Goal: Information Seeking & Learning: Learn about a topic

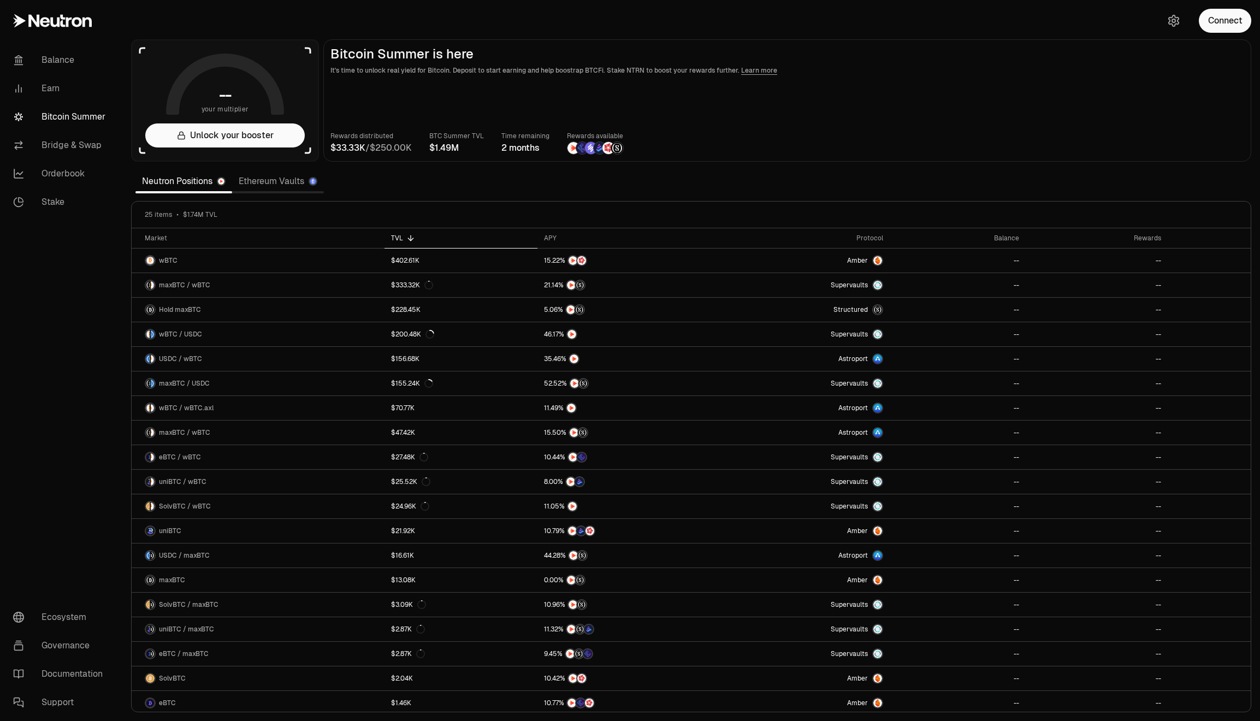
click at [255, 183] on link "Ethereum Vaults" at bounding box center [278, 181] width 92 height 22
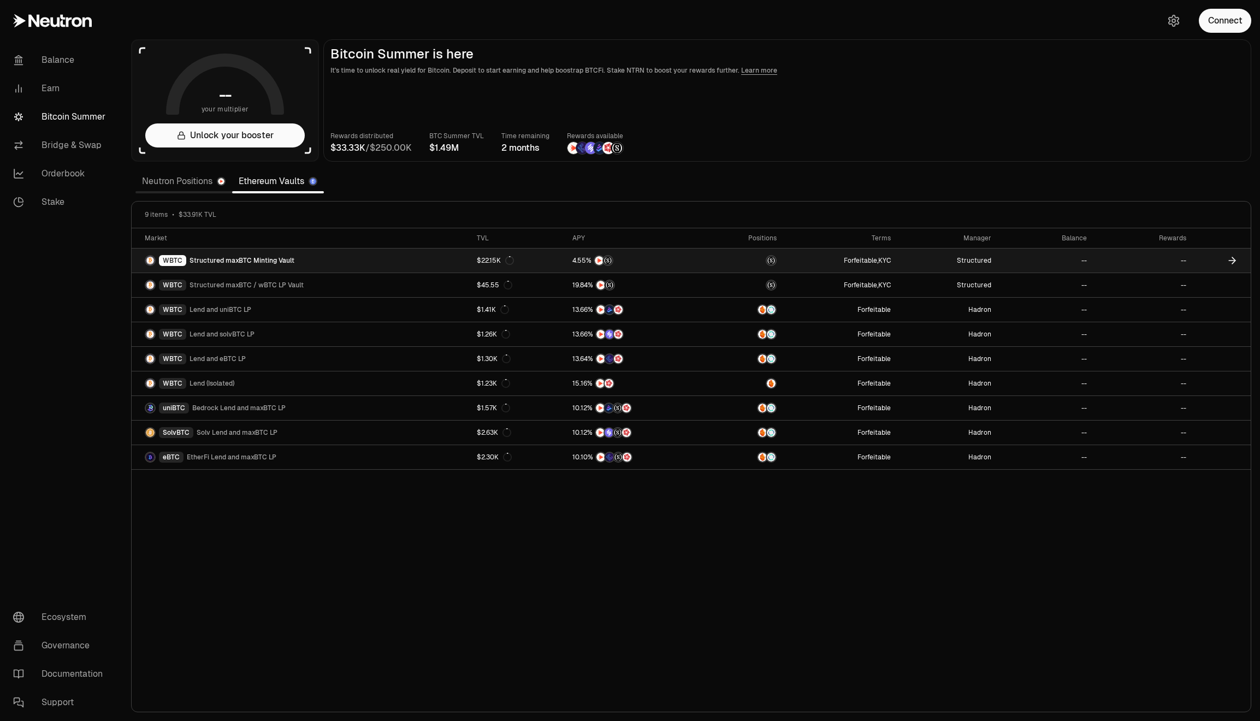
click at [284, 267] on link "WBTC Structured maxBTC Minting Vault" at bounding box center [301, 261] width 339 height 24
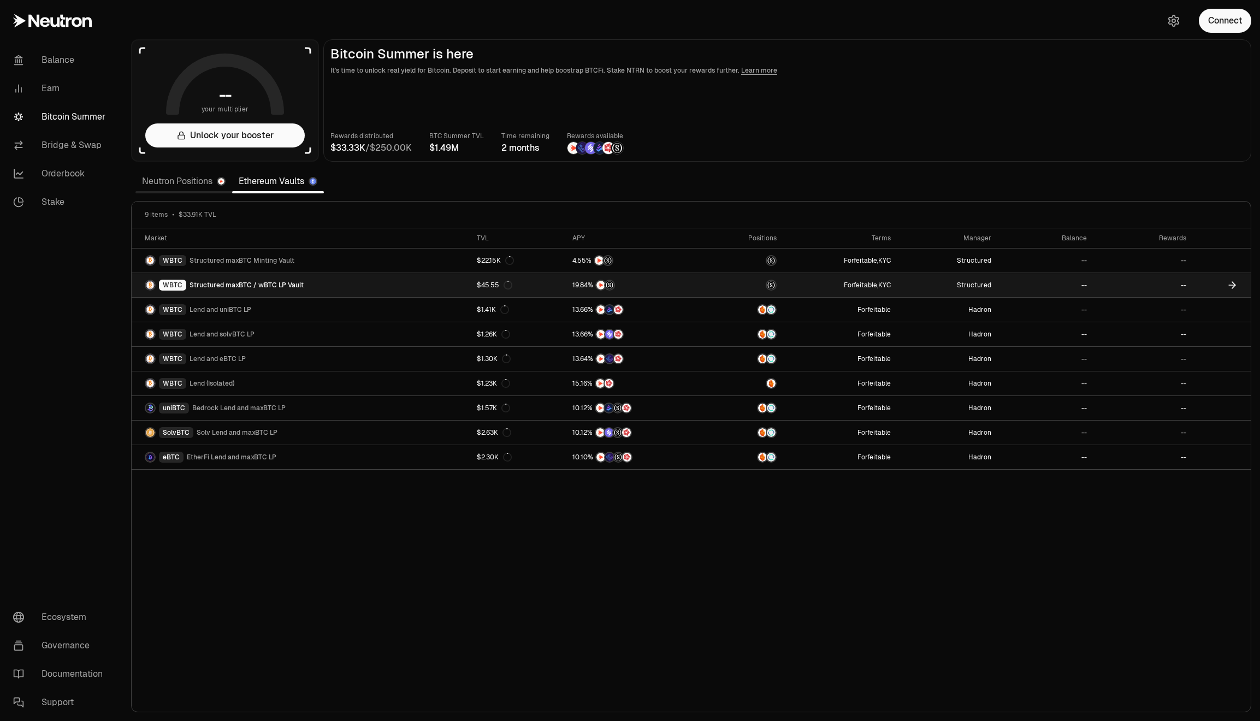
click at [438, 281] on link "WBTC Structured maxBTC / wBTC LP Vault" at bounding box center [301, 285] width 339 height 24
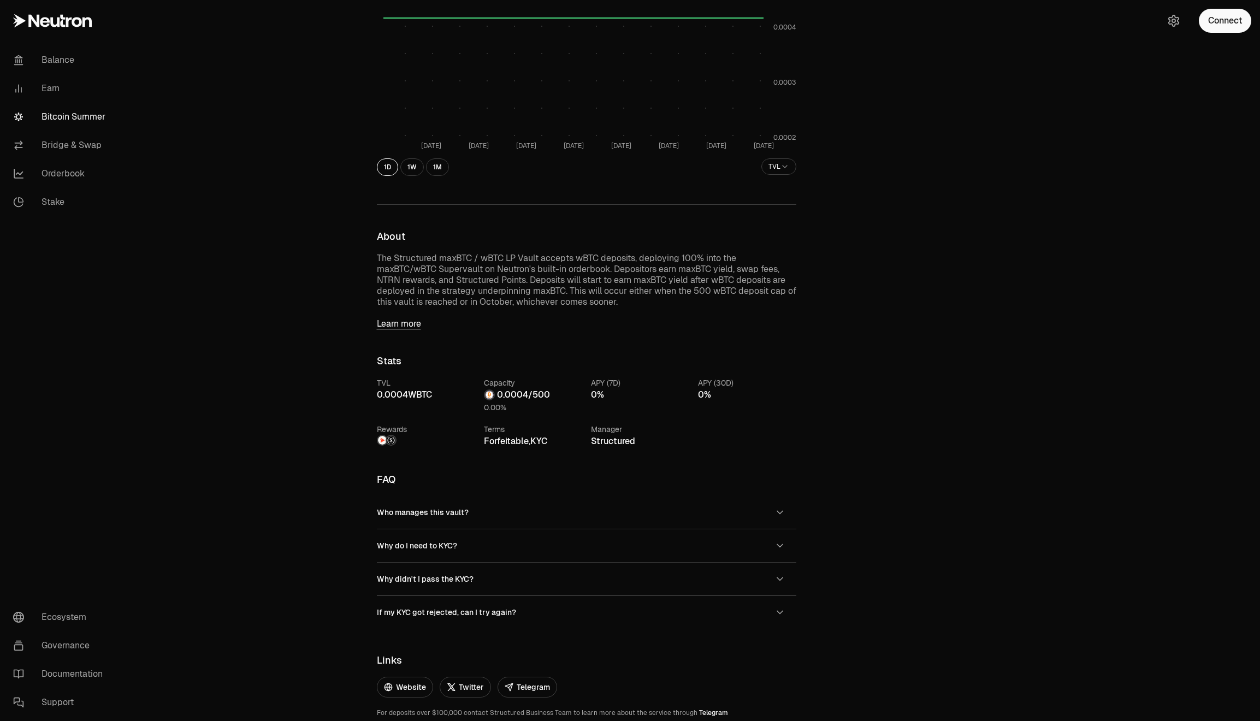
scroll to position [245, 0]
click at [699, 712] on link "Telegram" at bounding box center [713, 711] width 29 height 9
click at [503, 509] on button "Who manages this vault?" at bounding box center [587, 511] width 420 height 33
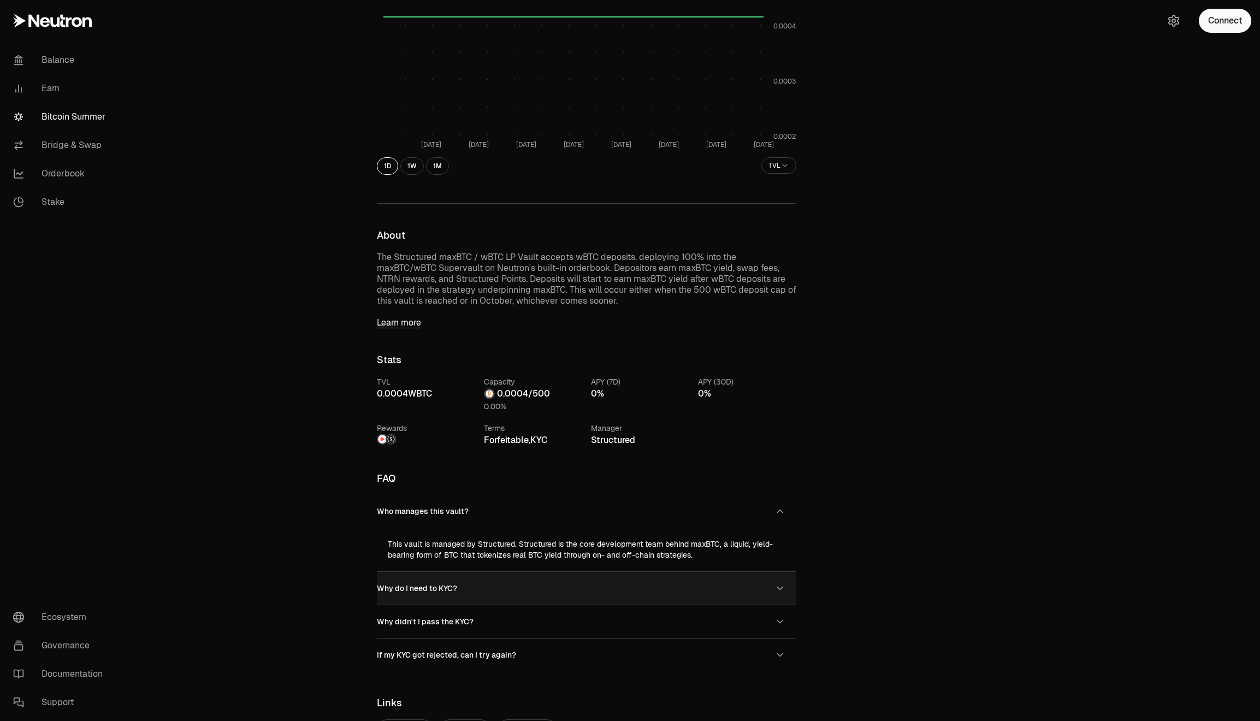
click at [545, 596] on button "Why do I need to KYC?" at bounding box center [587, 588] width 420 height 33
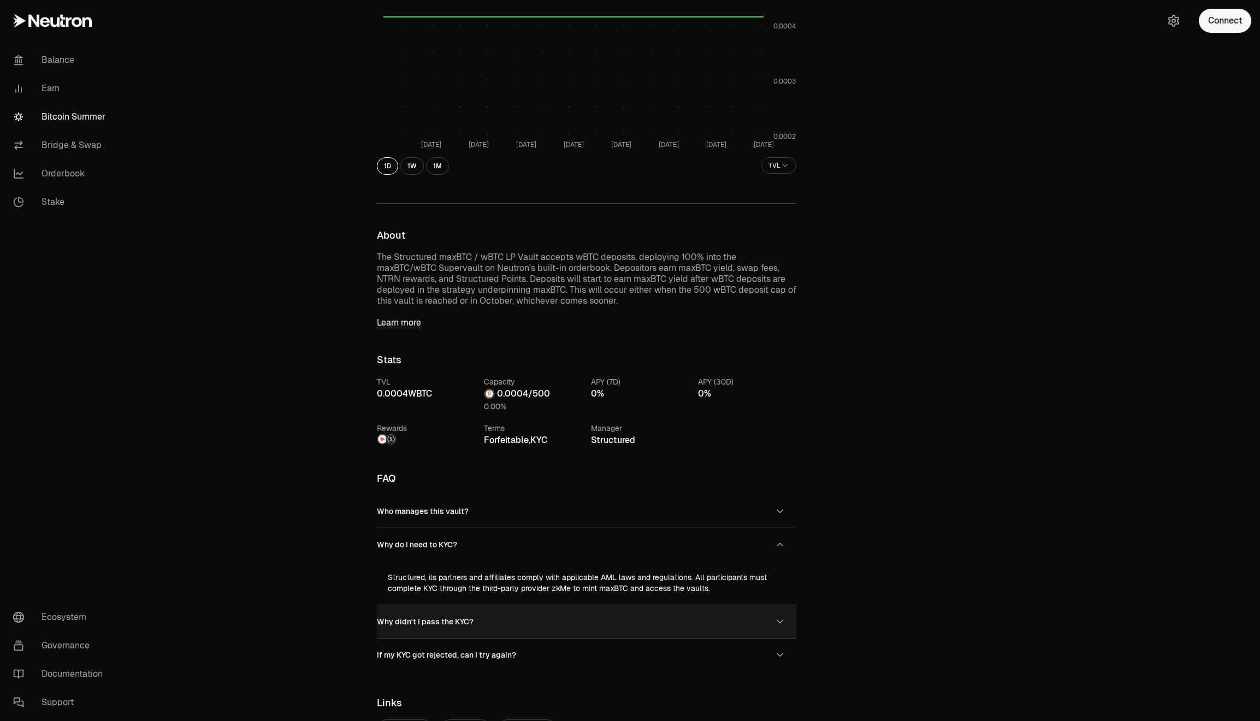
click at [553, 617] on button "Why didn't I pass the KYC?" at bounding box center [587, 621] width 420 height 33
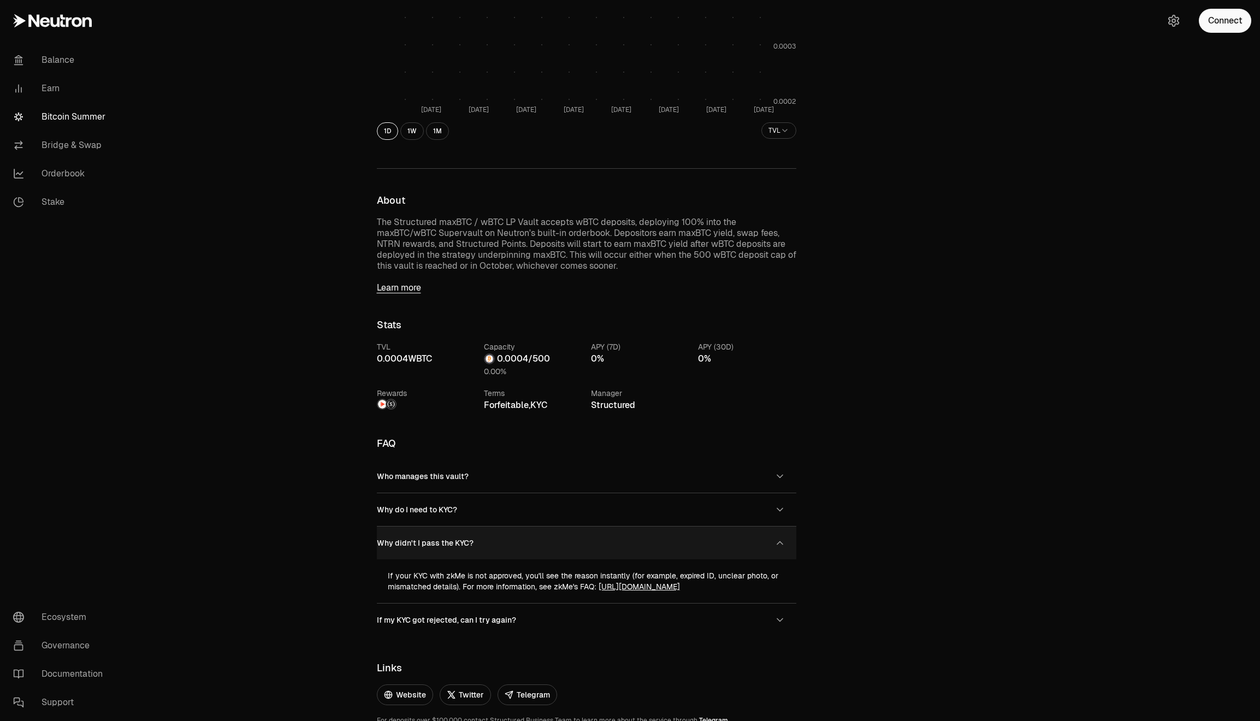
scroll to position [281, 0]
click at [553, 617] on button "If my KYC got rejected, can I try again?" at bounding box center [587, 619] width 420 height 33
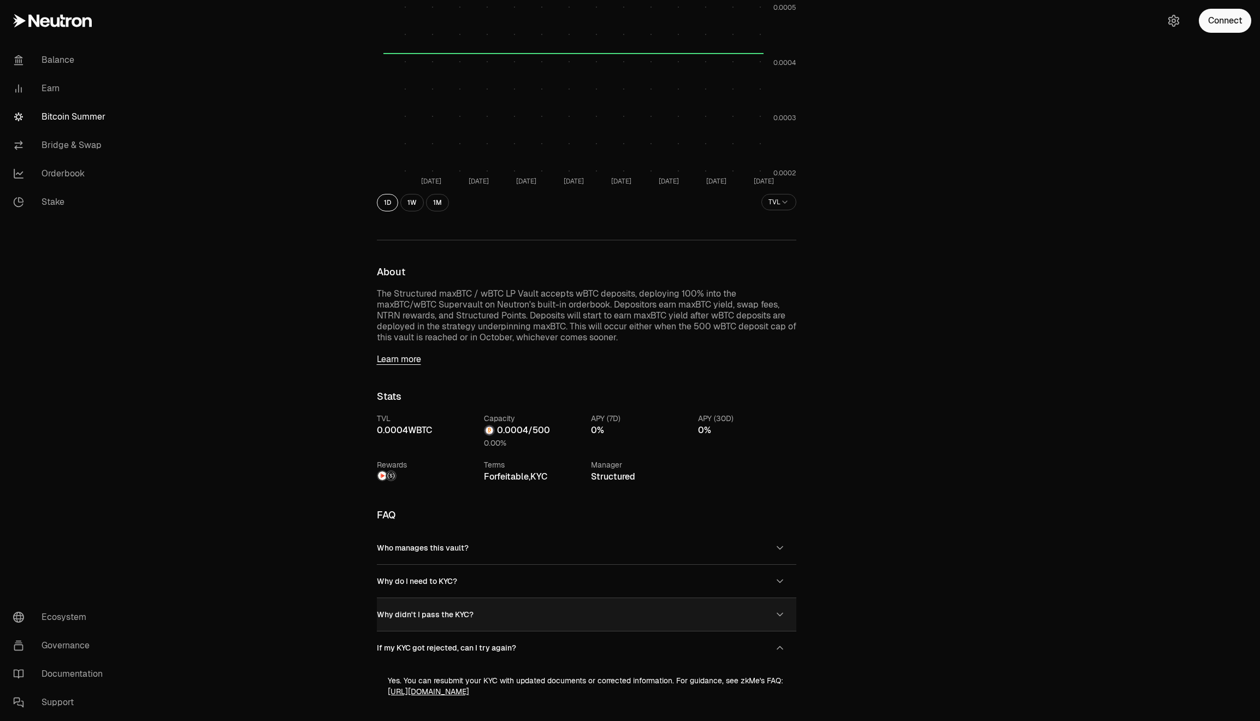
scroll to position [200, 0]
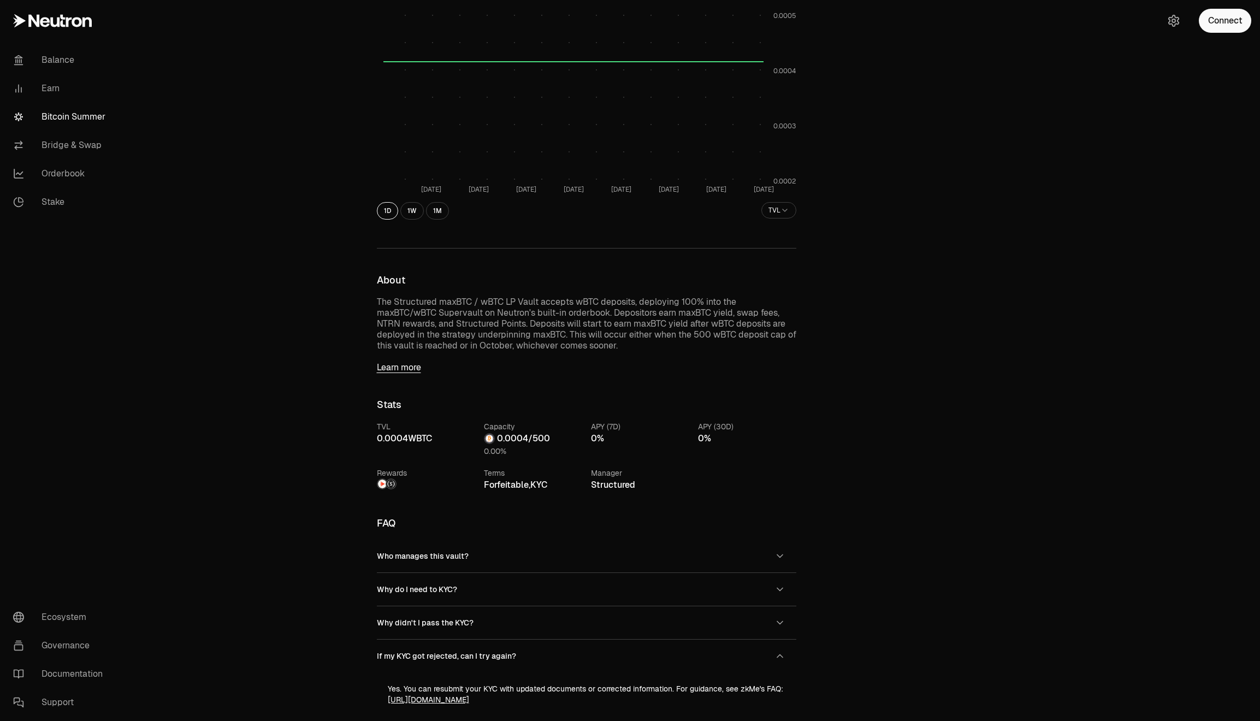
click at [403, 371] on link "Learn more" at bounding box center [587, 367] width 420 height 11
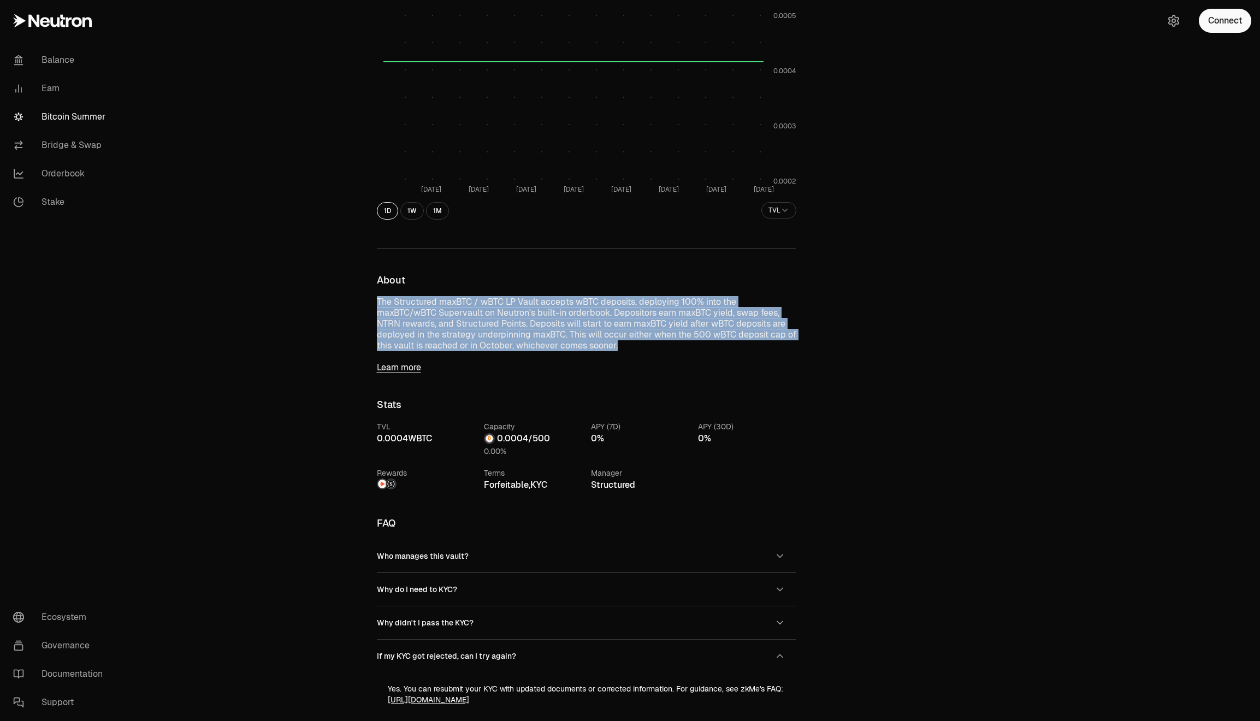
drag, startPoint x: 630, startPoint y: 347, endPoint x: 319, endPoint y: 303, distance: 314.5
click at [319, 303] on div "Back to Vaults Structured maxBTC / wBTC LP Vault WBTC 0.0004 WBTC 0 WBTC 0.00% …" at bounding box center [691, 370] width 1138 height 1141
copy p "The Structured maxBTC / wBTC LP Vault accepts wBTC deposits, deploying 100% int…"
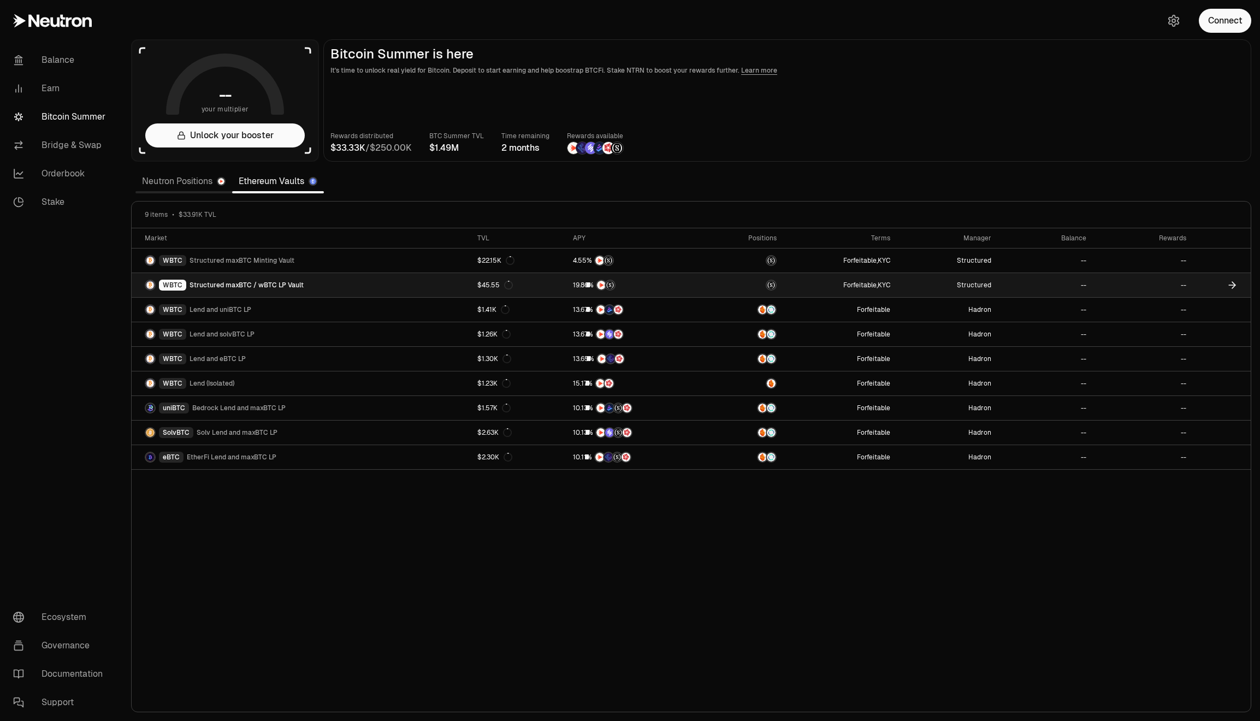
click at [293, 287] on span "Structured maxBTC / wBTC LP Vault" at bounding box center [247, 285] width 114 height 9
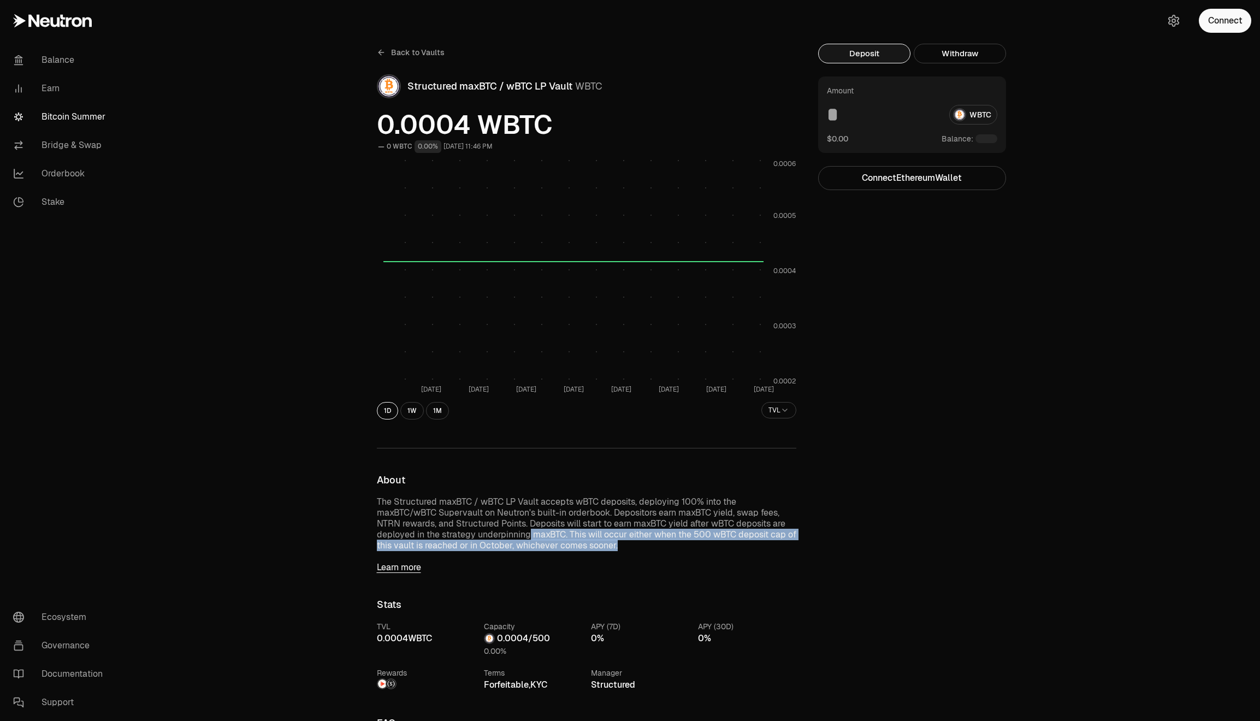
drag, startPoint x: 665, startPoint y: 552, endPoint x: 527, endPoint y: 530, distance: 140.5
click at [527, 530] on div "About The Structured maxBTC / wBTC LP Vault accepts wBTC deposits, deploying 10…" at bounding box center [587, 524] width 420 height 98
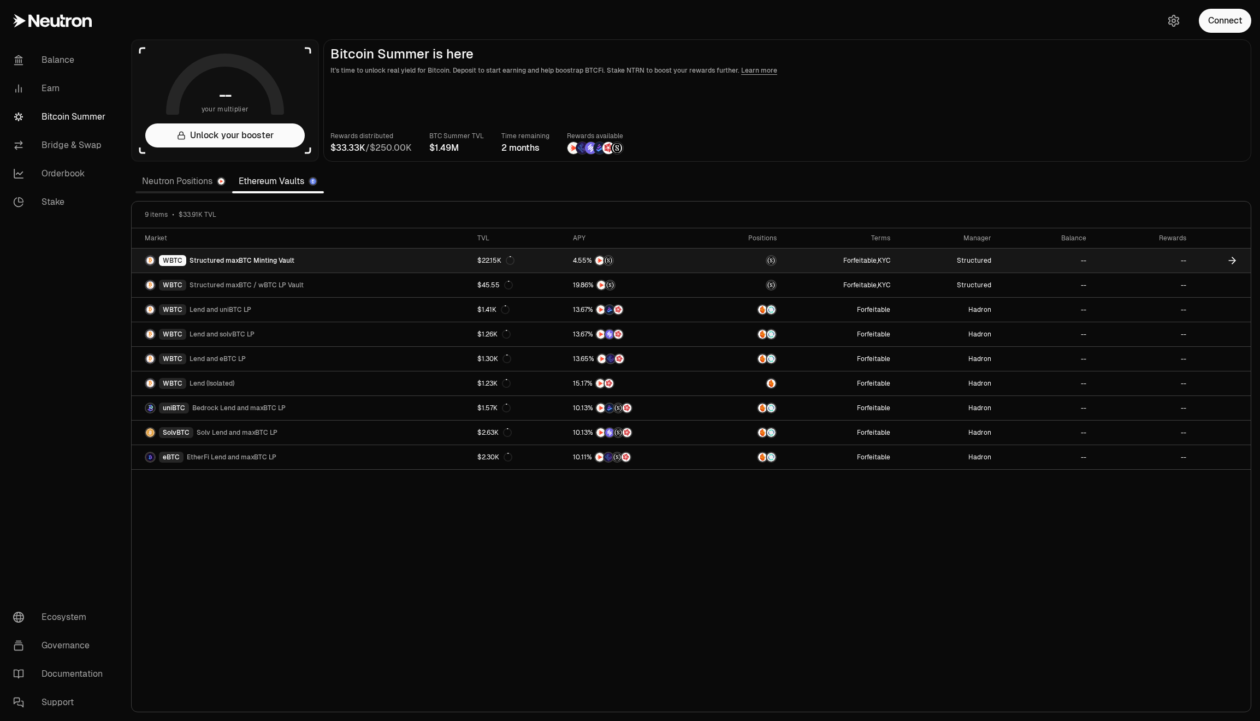
click at [349, 253] on link "WBTC Structured maxBTC Minting Vault" at bounding box center [301, 261] width 339 height 24
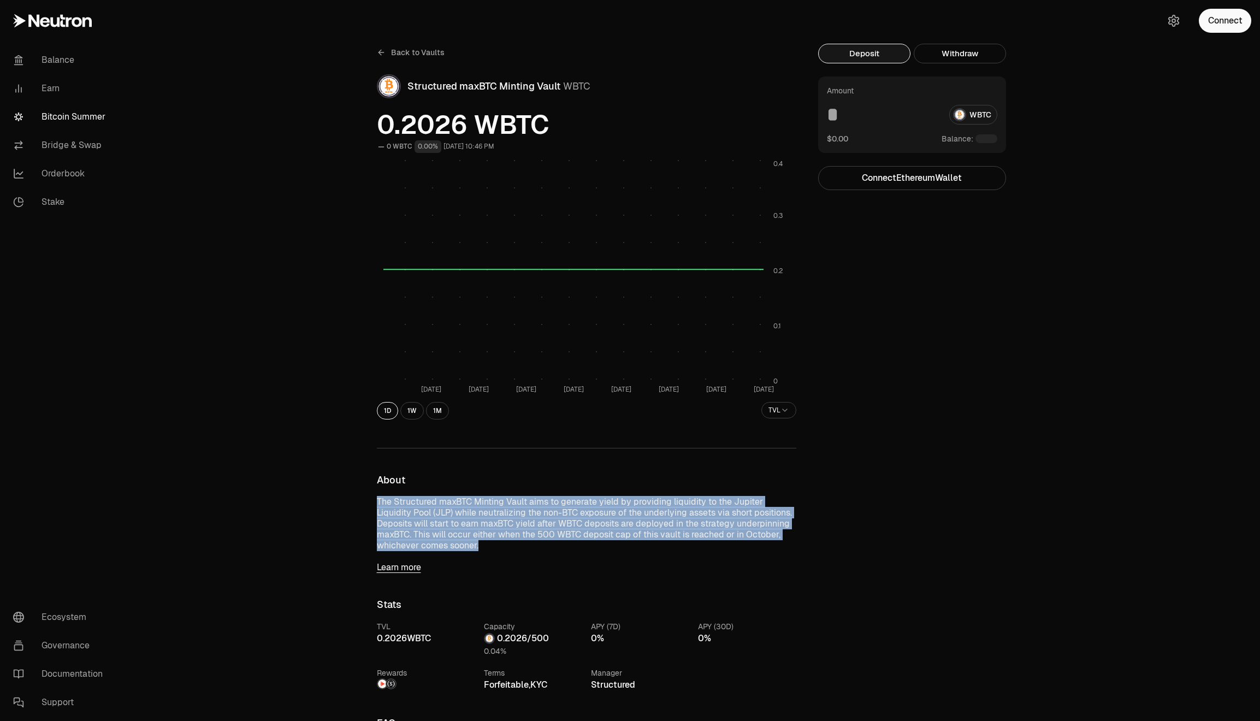
drag, startPoint x: 480, startPoint y: 547, endPoint x: 368, endPoint y: 496, distance: 123.0
click at [368, 496] on div "Back to Vaults Structured maxBTC Minting Vault WBTC 0.2026 WBTC 0 WBTC 0.00% Se…" at bounding box center [587, 548] width 446 height 1009
copy p "The Structured maxBTC Minting Vault aims to generate yield by providing liquidi…"
